Goal: Task Accomplishment & Management: Use online tool/utility

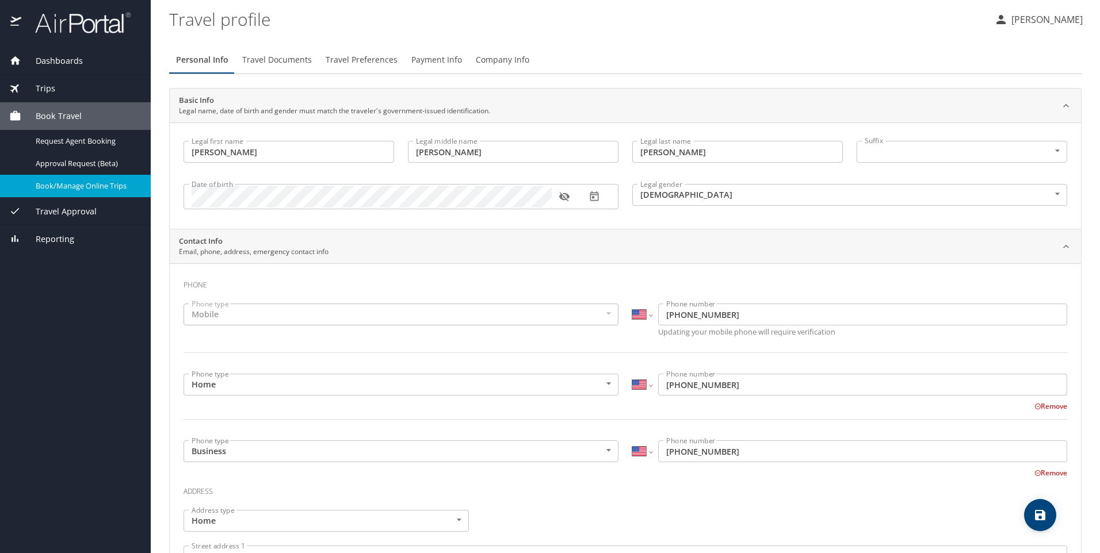
select select "US"
click at [82, 186] on span "Book/Manage Online Trips" at bounding box center [86, 186] width 101 height 11
